Goal: Book appointment/travel/reservation

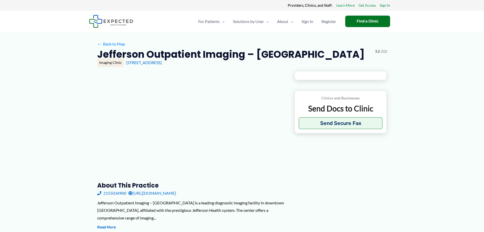
type input "**********"
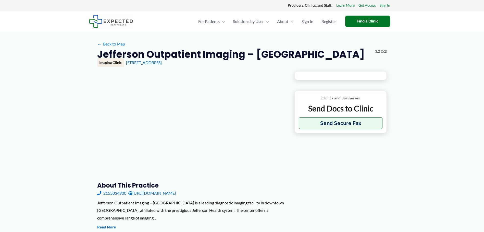
type input "**********"
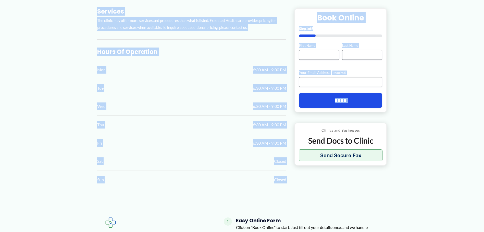
scroll to position [281, 0]
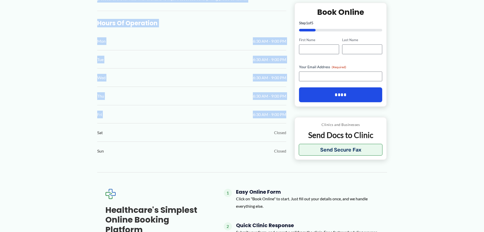
drag, startPoint x: 51, startPoint y: 46, endPoint x: 293, endPoint y: 105, distance: 249.2
click at [293, 105] on div "← Back to Map Jefferson Outpatient Imaging – [GEOGRAPHIC_DATA] ★ ★ ★ ★ ★ 3.2 (5…" at bounding box center [242, 69] width 484 height 636
copy div "← Lore ip Dol Sitametco Adipiscing Elitsed – Doeius Temp ★ ★ ★ ★ ★ 3.0 (46) Inc…"
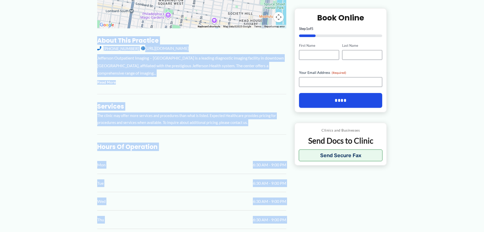
scroll to position [153, 0]
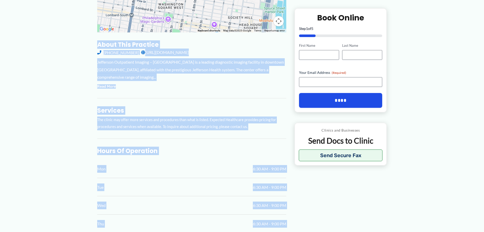
click at [192, 58] on div "Jefferson Outpatient Imaging – [GEOGRAPHIC_DATA] is a leading diagnostic imagin…" at bounding box center [191, 69] width 189 height 23
click at [196, 75] on div "Jefferson Outpatient Imaging – [GEOGRAPHIC_DATA] is a leading diagnostic imagin…" at bounding box center [191, 74] width 189 height 32
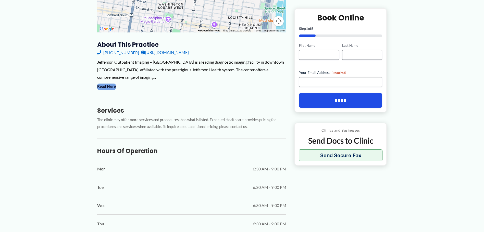
click at [104, 83] on button "Read More" at bounding box center [106, 86] width 19 height 6
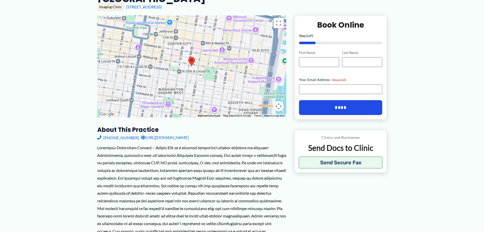
scroll to position [0, 0]
